Goal: Task Accomplishment & Management: Use online tool/utility

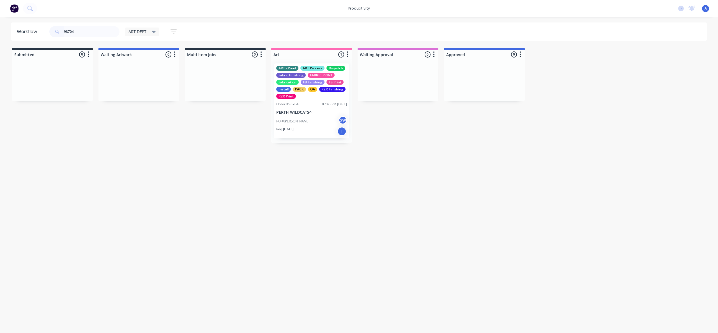
click at [446, 182] on div "Workflow 98704 ART DEPT Save new view None edit ART DEPT (Default) edit Banner …" at bounding box center [359, 171] width 718 height 299
click at [313, 115] on div "ART - Proof ART Process Dispatch Fabric Finishing FABRIC PRINT Fabrication FB F…" at bounding box center [311, 100] width 75 height 75
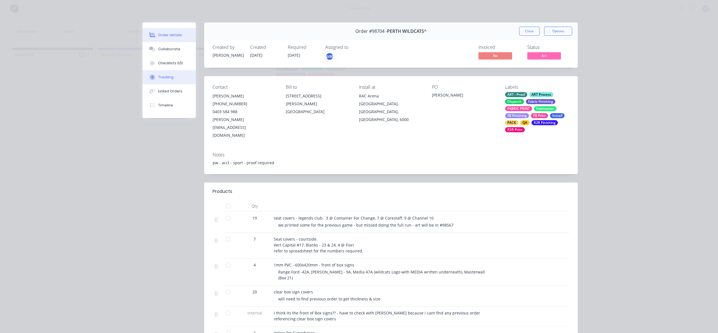
click at [184, 83] on button "Tracking" at bounding box center [169, 77] width 53 height 14
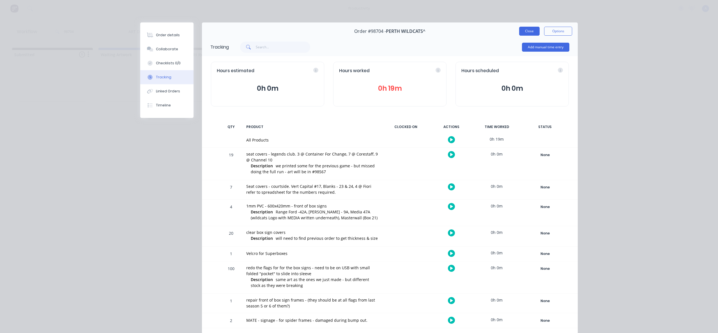
click at [527, 29] on button "Close" at bounding box center [529, 31] width 20 height 9
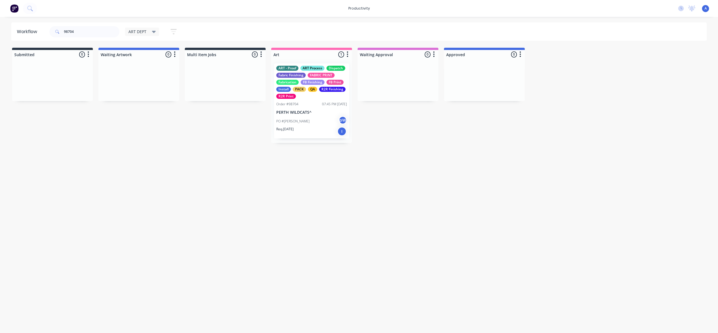
click at [89, 37] on div "98704" at bounding box center [84, 31] width 70 height 17
click at [91, 32] on input "98704" at bounding box center [92, 31] width 56 height 11
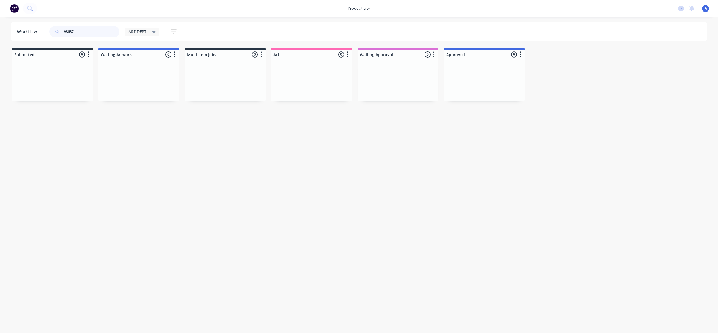
type input "98637"
click at [147, 34] on div "ART DEPT" at bounding box center [143, 31] width 28 height 5
click at [152, 75] on button "None" at bounding box center [159, 73] width 60 height 6
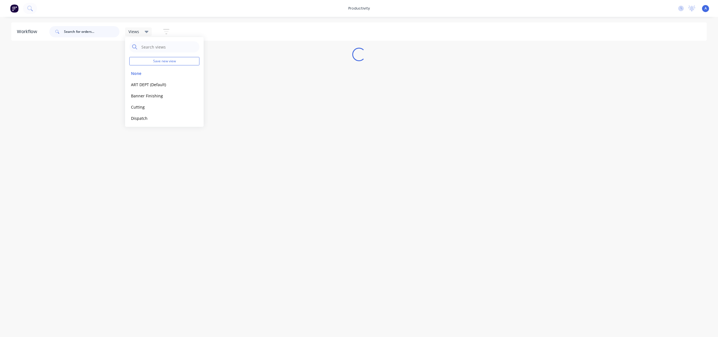
click at [106, 36] on input "text" at bounding box center [92, 31] width 56 height 11
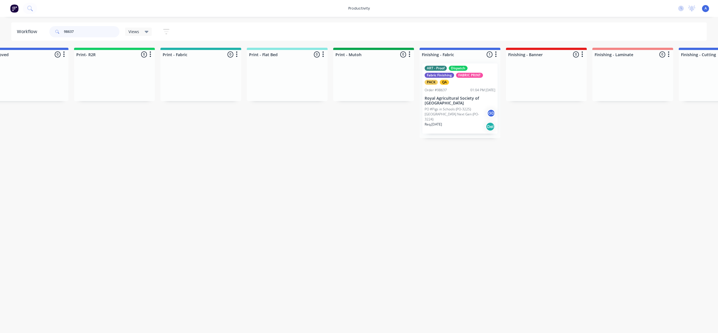
scroll to position [0, 640]
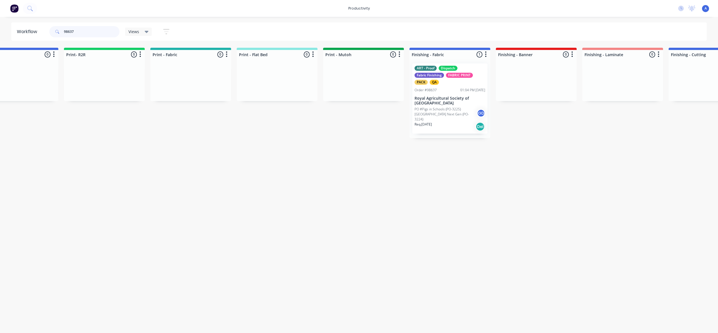
type input "98637"
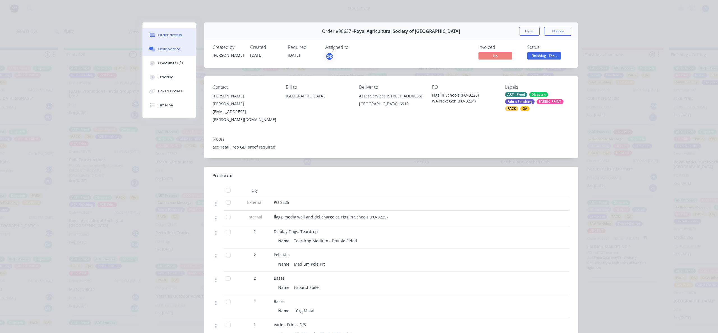
click at [162, 49] on div "Collaborate" at bounding box center [169, 49] width 22 height 5
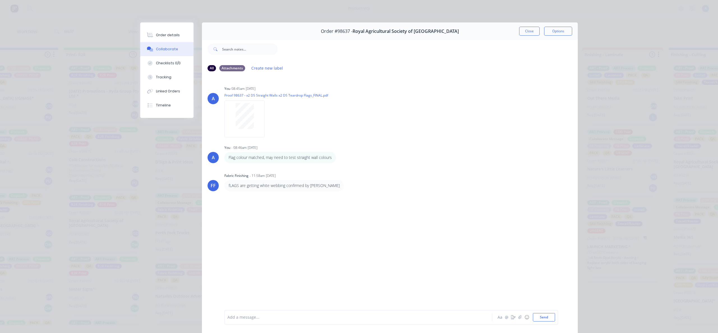
click at [342, 320] on div "Add a message..." at bounding box center [351, 317] width 246 height 8
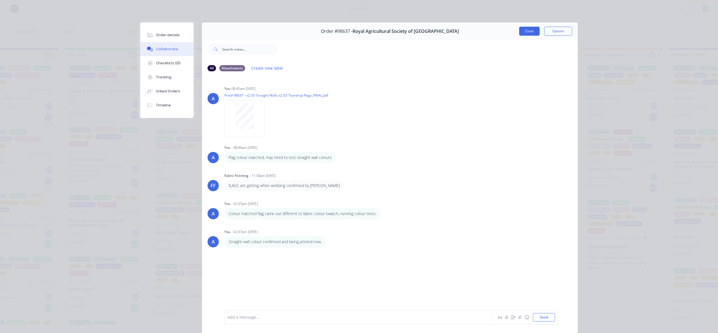
click at [530, 29] on button "Close" at bounding box center [529, 31] width 20 height 9
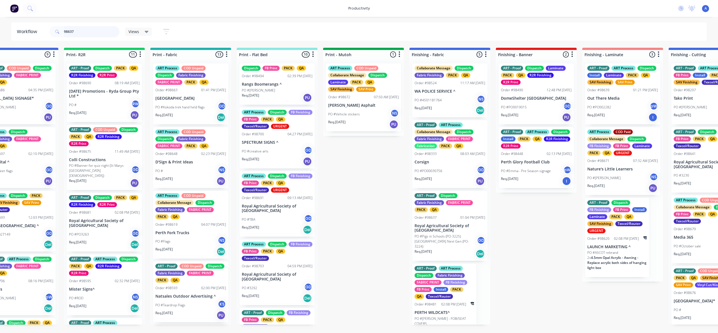
click at [93, 31] on input "98637" at bounding box center [92, 31] width 56 height 11
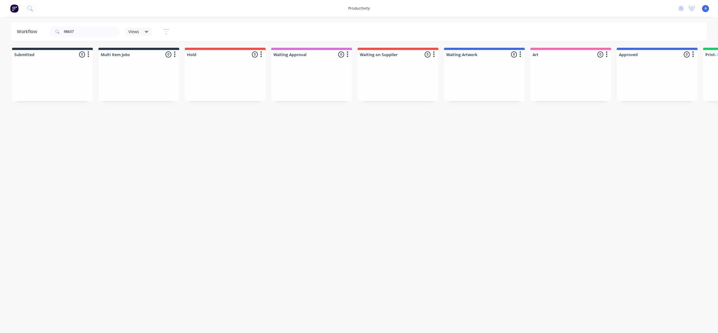
click at [221, 299] on html "productivity productivity Workflow Planner Delivery Scheduling Timesheets No ne…" at bounding box center [359, 149] width 718 height 299
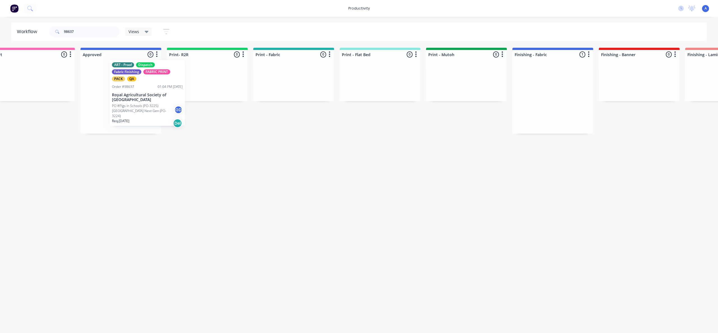
drag, startPoint x: 549, startPoint y: 101, endPoint x: 128, endPoint y: 90, distance: 421.7
click at [128, 90] on div "Submitted 0 Sort By Created date Required date Order number Customer name Most …" at bounding box center [537, 91] width 2157 height 86
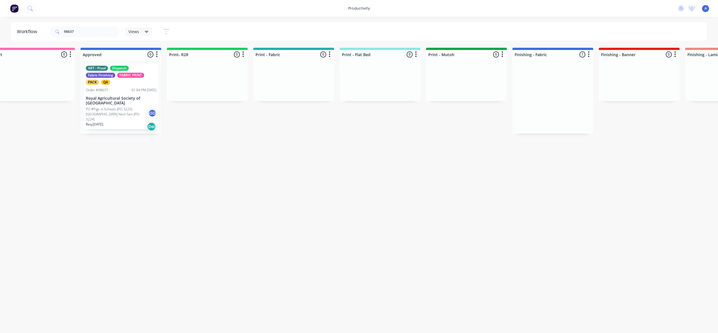
scroll to position [0, 536]
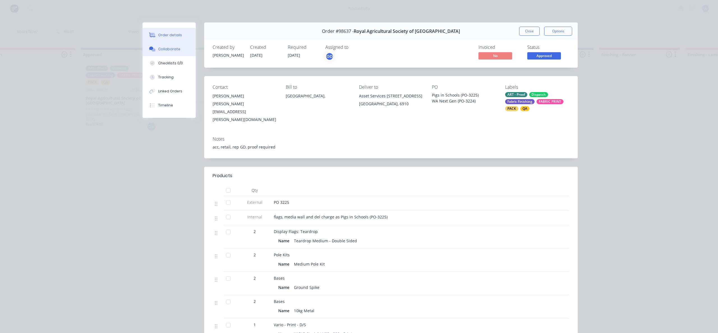
click at [166, 49] on div "Collaborate" at bounding box center [169, 49] width 22 height 5
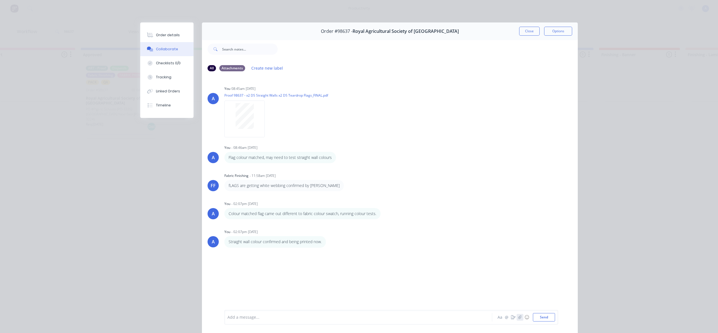
click at [519, 318] on icon "button" at bounding box center [520, 317] width 3 height 4
click at [544, 319] on button "Send" at bounding box center [544, 317] width 22 height 8
click at [246, 285] on img at bounding box center [245, 290] width 40 height 37
click at [531, 34] on button "Close" at bounding box center [529, 31] width 20 height 9
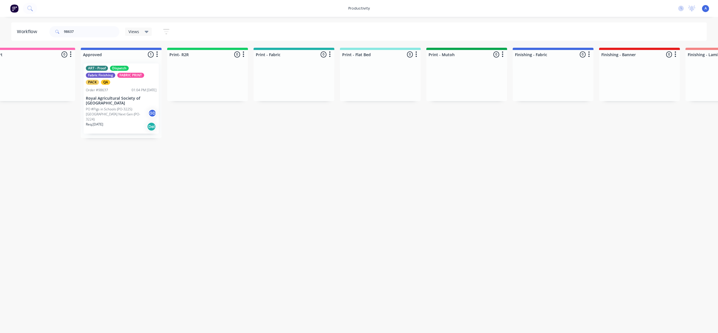
click at [96, 32] on input "98637" at bounding box center [92, 31] width 56 height 11
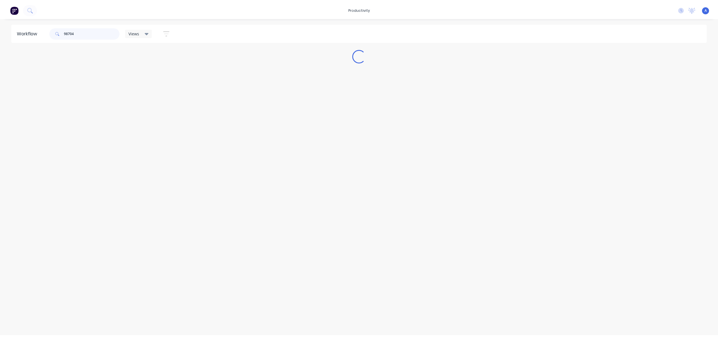
scroll to position [0, 0]
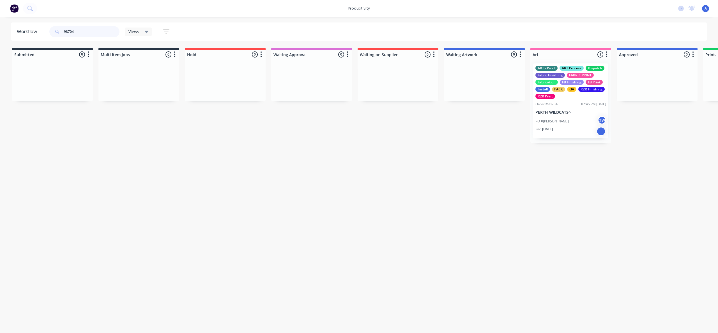
type input "98704"
click at [127, 32] on div "Views" at bounding box center [138, 32] width 27 height 8
click at [143, 84] on button "ART DEPT (Default)" at bounding box center [159, 84] width 60 height 6
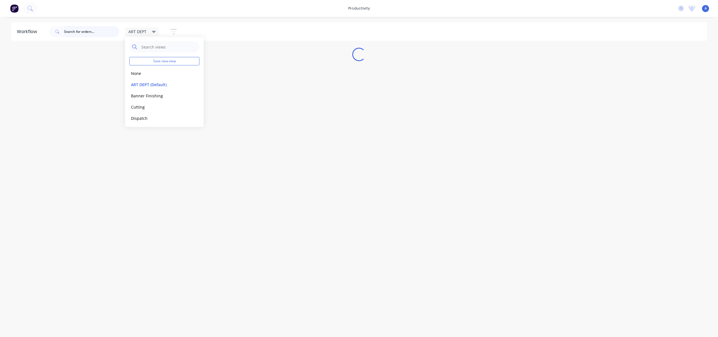
click at [95, 29] on input "text" at bounding box center [92, 31] width 56 height 11
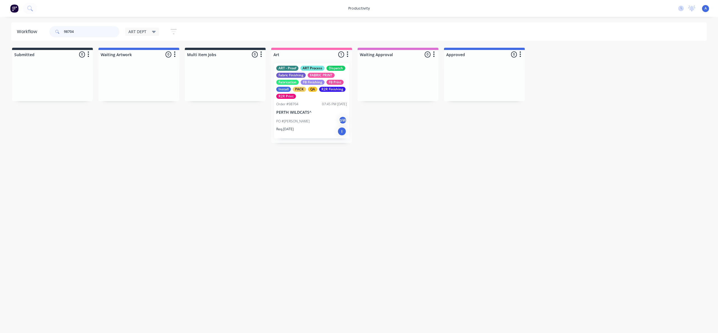
type input "98704"
click at [300, 125] on div "PO #[PERSON_NAME]" at bounding box center [311, 121] width 71 height 11
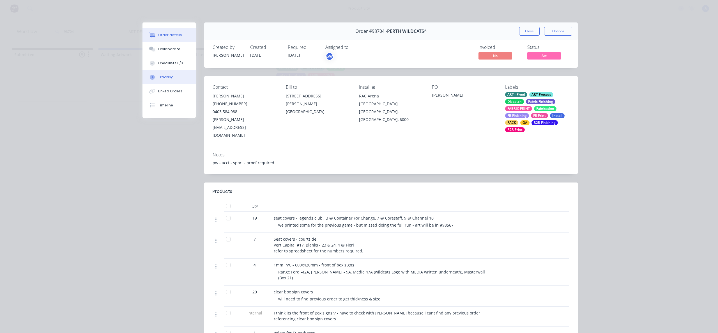
click at [178, 77] on button "Tracking" at bounding box center [169, 77] width 53 height 14
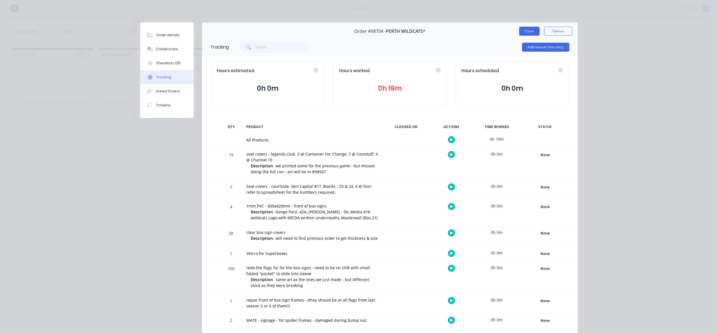
click at [530, 29] on button "Close" at bounding box center [529, 31] width 20 height 9
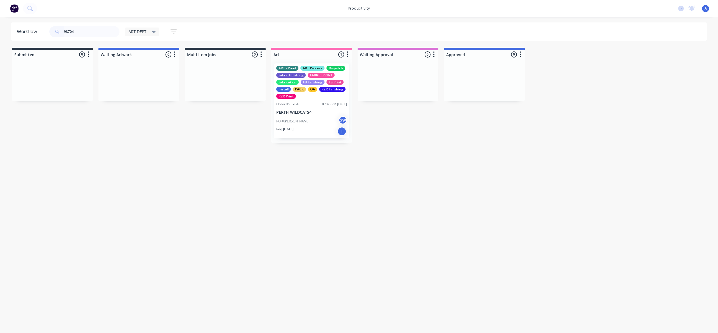
click at [296, 113] on p "PERTH WILDCATS^" at bounding box center [311, 112] width 71 height 5
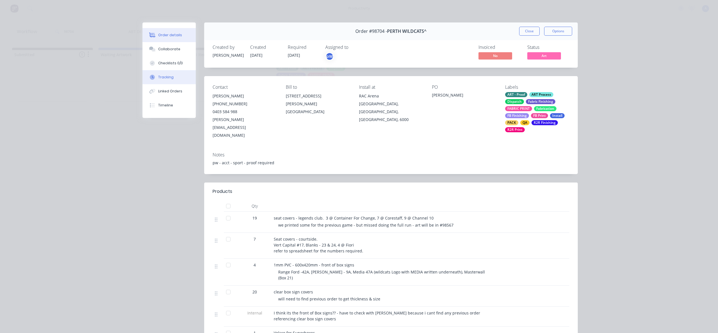
click at [162, 74] on button "Tracking" at bounding box center [169, 77] width 53 height 14
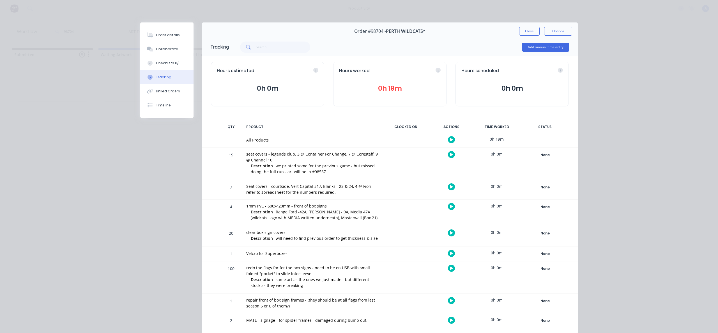
click at [450, 140] on icon "button" at bounding box center [451, 140] width 3 height 4
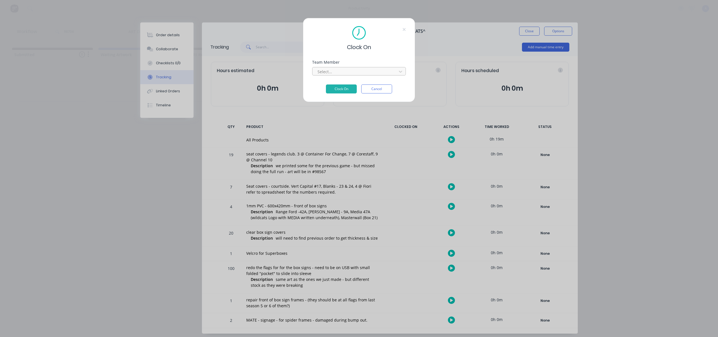
click at [360, 68] on div at bounding box center [355, 71] width 77 height 7
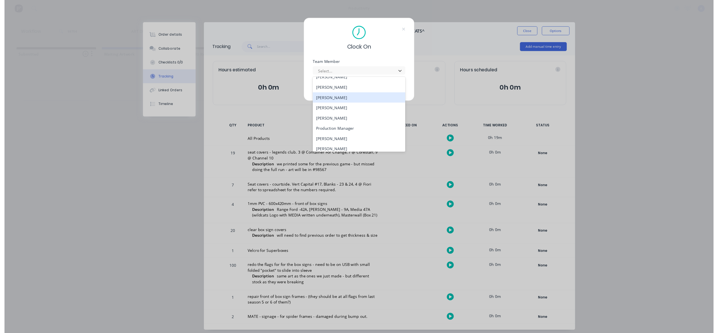
scroll to position [145, 0]
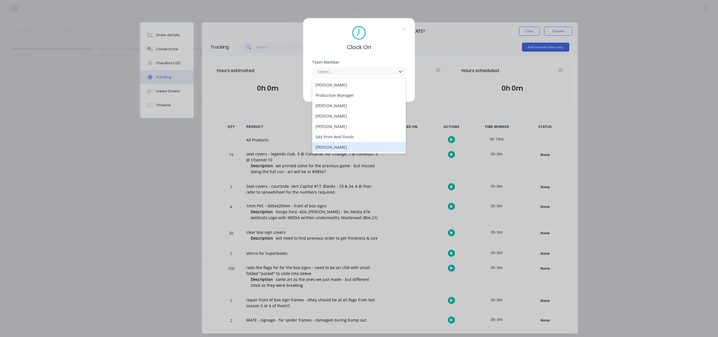
click at [345, 145] on div "[PERSON_NAME]" at bounding box center [359, 147] width 94 height 10
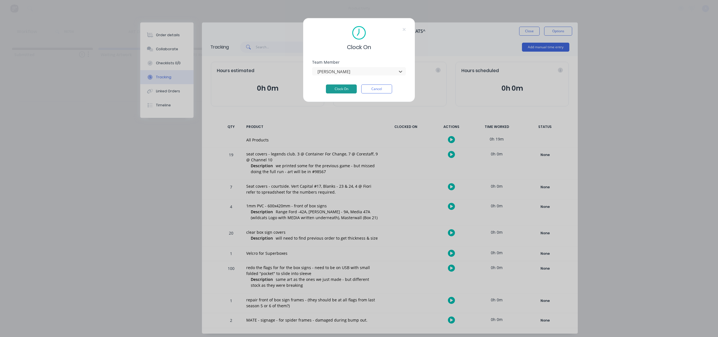
click at [344, 90] on button "Clock On" at bounding box center [341, 88] width 31 height 9
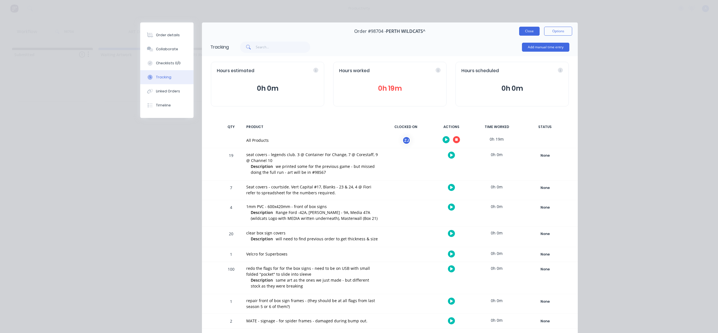
click at [525, 34] on button "Close" at bounding box center [529, 31] width 20 height 9
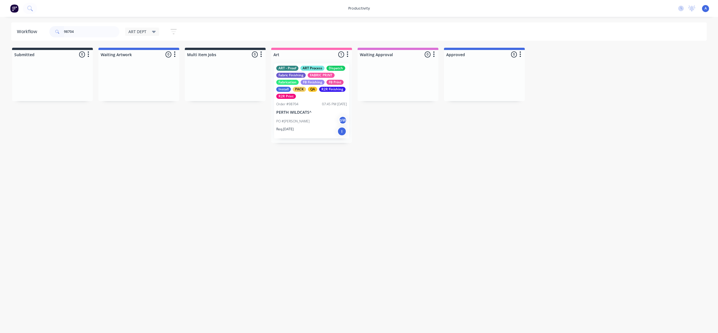
drag, startPoint x: 512, startPoint y: 182, endPoint x: 438, endPoint y: 209, distance: 78.7
click at [509, 182] on div "Workflow 98704 ART DEPT Save new view None edit ART DEPT (Default) edit Banner …" at bounding box center [359, 171] width 718 height 299
click at [324, 120] on div "PO #[PERSON_NAME]" at bounding box center [311, 121] width 71 height 11
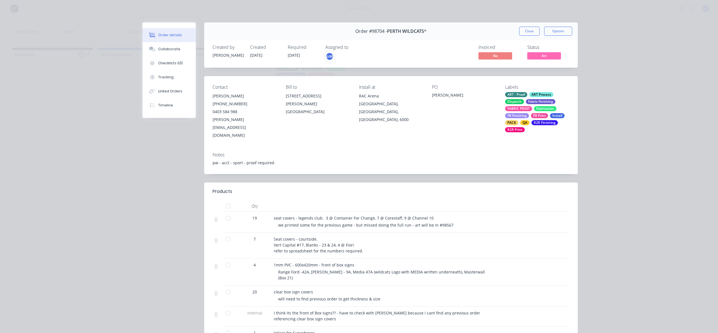
click at [157, 81] on button "Tracking" at bounding box center [169, 77] width 53 height 14
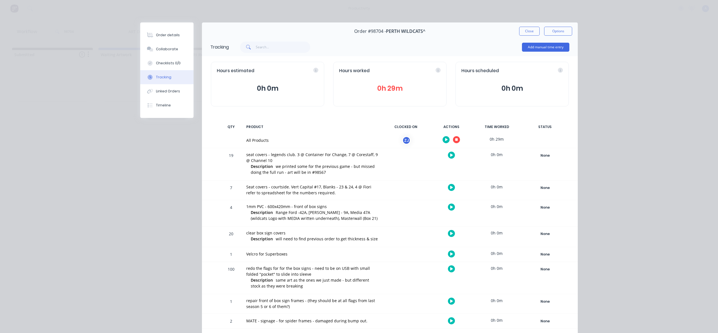
click at [455, 138] on icon "button" at bounding box center [456, 140] width 3 height 4
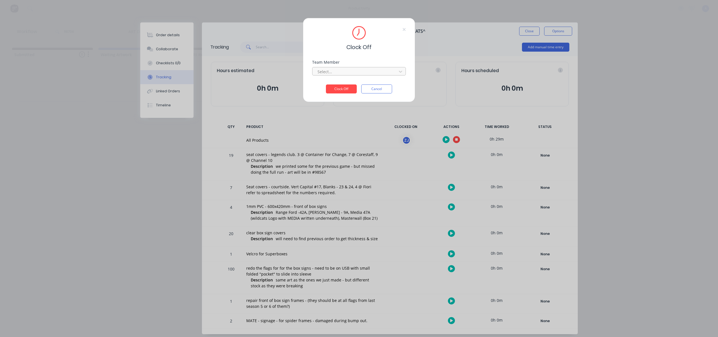
click at [393, 69] on div at bounding box center [355, 71] width 77 height 7
click at [335, 84] on div "[PERSON_NAME]" at bounding box center [359, 84] width 94 height 10
click at [338, 88] on button "Clock Off" at bounding box center [341, 88] width 31 height 9
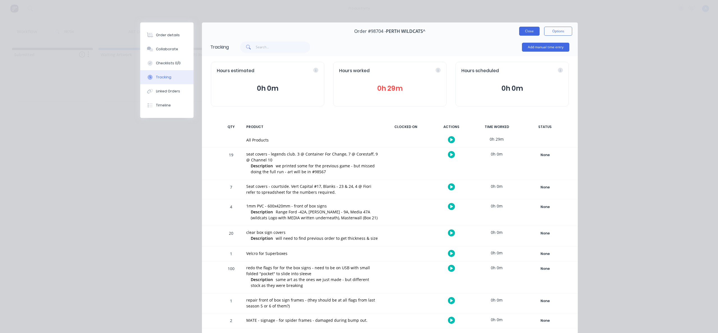
click at [526, 28] on button "Close" at bounding box center [529, 31] width 20 height 9
